Goal: Task Accomplishment & Management: Use online tool/utility

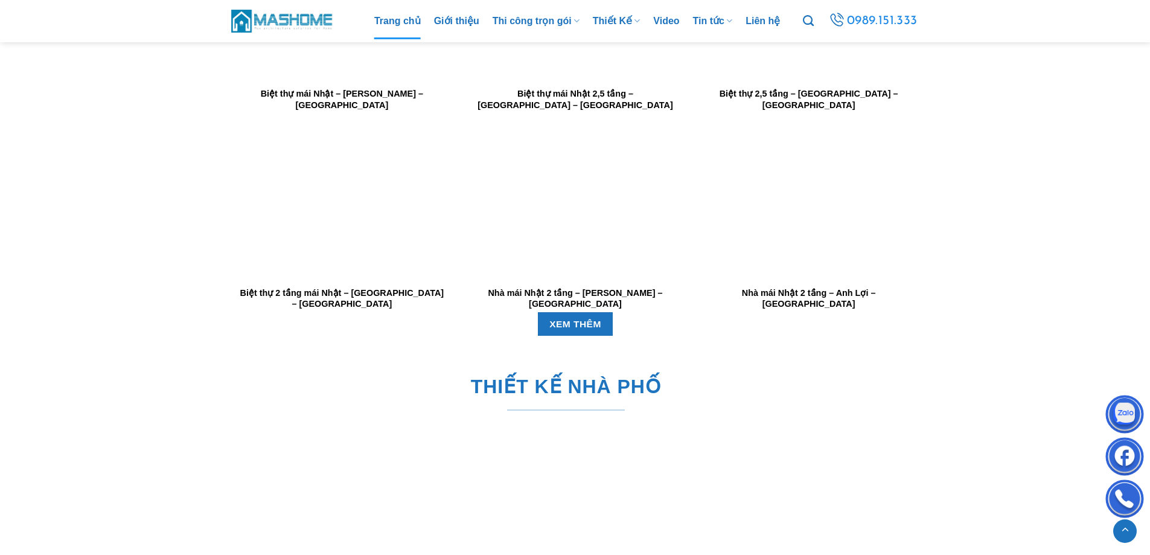
scroll to position [2233, 0]
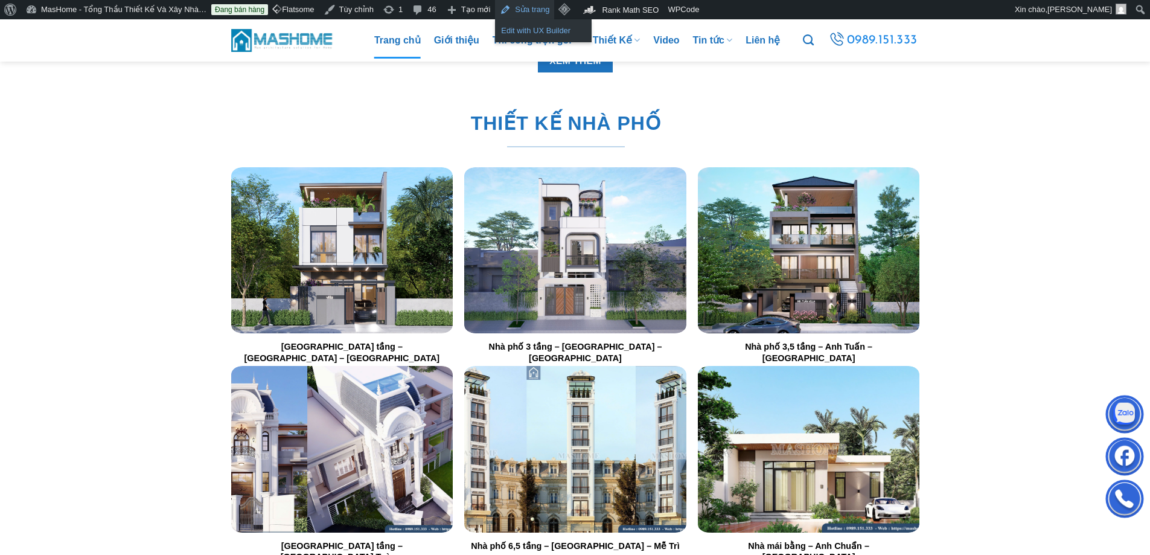
click at [515, 33] on link "Edit with UX Builder" at bounding box center [543, 31] width 97 height 16
